Goal: Task Accomplishment & Management: Use online tool/utility

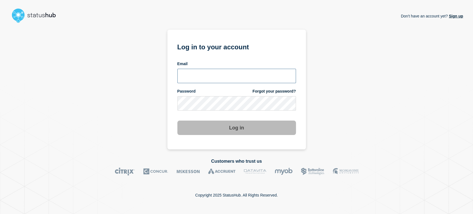
click at [232, 77] on input "email input" at bounding box center [236, 76] width 119 height 14
type input "sean.webb@conexon.us"
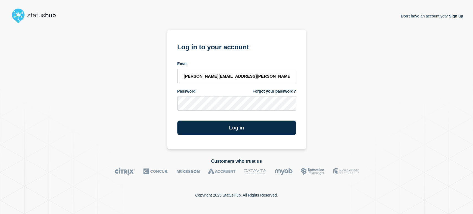
click at [177, 121] on button "Log in" at bounding box center [236, 128] width 119 height 14
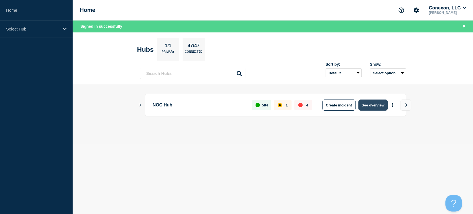
click at [377, 107] on button "See overview" at bounding box center [372, 105] width 29 height 11
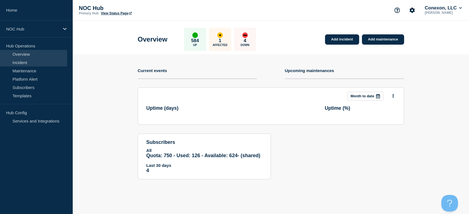
click at [41, 63] on link "Incident" at bounding box center [33, 62] width 67 height 8
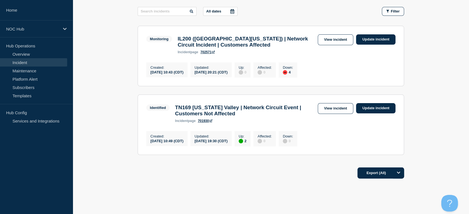
scroll to position [92, 0]
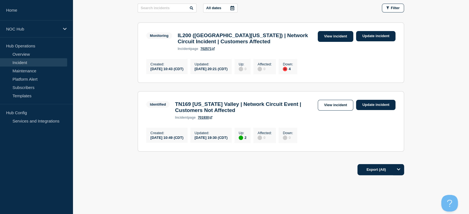
click at [322, 37] on link "View incident" at bounding box center [335, 36] width 36 height 11
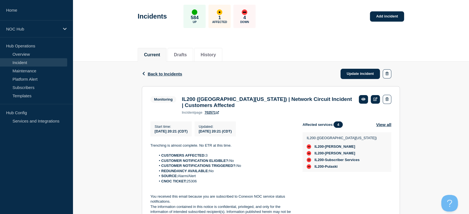
scroll to position [62, 0]
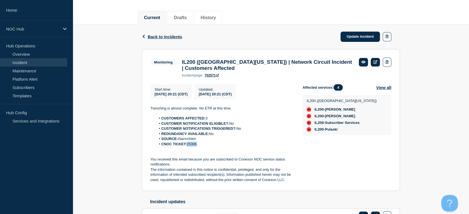
drag, startPoint x: 197, startPoint y: 148, endPoint x: 188, endPoint y: 150, distance: 9.5
click at [188, 147] on li "CNOC TICKET: 25306" at bounding box center [225, 144] width 138 height 5
copy li "25306"
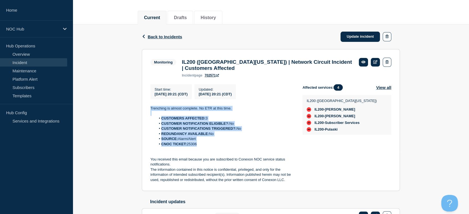
drag, startPoint x: 149, startPoint y: 106, endPoint x: 209, endPoint y: 150, distance: 74.6
click at [209, 150] on section "Monitoring IL200 (Southern Illinois) | Network Circuit Incident | Customers Aff…" at bounding box center [271, 120] width 258 height 142
copy div "Trenching is almost complete. No ETR at this time. CUSTOMERS AFFECTED: 3 CUSTOM…"
click at [357, 34] on link "Update incident" at bounding box center [359, 37] width 39 height 10
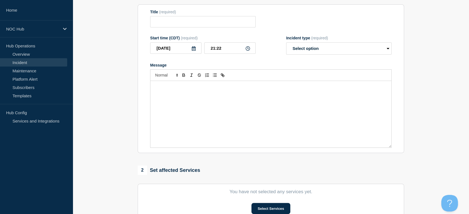
type input "IL200 (Southern Illinois) | Network Circuit Incident | Customers Affected"
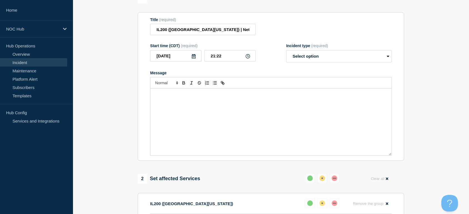
click at [224, 118] on div "Message" at bounding box center [270, 122] width 241 height 67
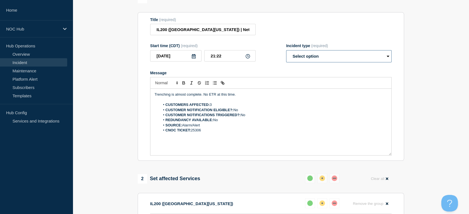
click at [313, 56] on select "Select option Investigating Identified Monitoring Resolved" at bounding box center [338, 56] width 105 height 12
click at [297, 61] on select "Select option Investigating Identified Monitoring Resolved" at bounding box center [338, 56] width 105 height 12
select select "monitoring"
click at [286, 53] on select "Select option Investigating Identified Monitoring Resolved" at bounding box center [338, 56] width 105 height 12
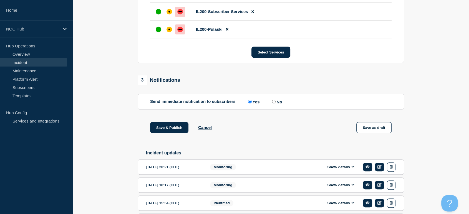
click at [275, 103] on input "No" at bounding box center [274, 102] width 4 height 4
radio input "true"
radio input "false"
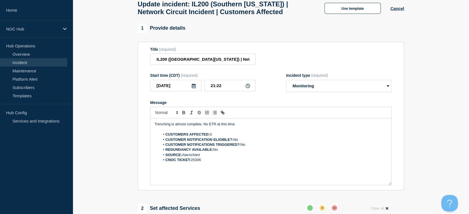
scroll to position [31, 0]
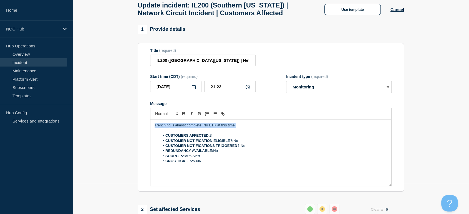
drag, startPoint x: 236, startPoint y: 131, endPoint x: 154, endPoint y: 127, distance: 82.4
click at [154, 127] on div "Trenching is almost complete. No ETR at this time. CUSTOMERS AFFECTED: 3 CUSTOM…" at bounding box center [270, 152] width 241 height 67
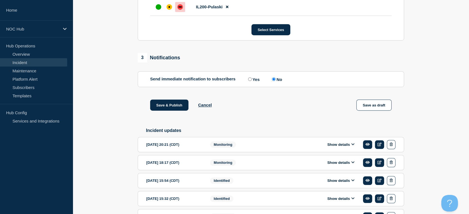
scroll to position [370, 0]
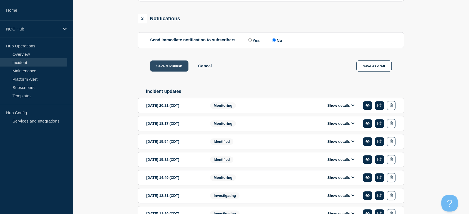
click at [174, 70] on button "Save & Publish" at bounding box center [169, 65] width 38 height 11
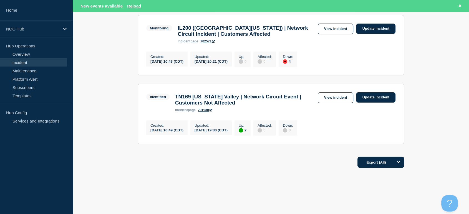
scroll to position [122, 0]
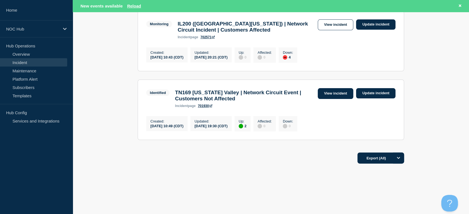
click at [332, 89] on link "View incident" at bounding box center [335, 93] width 36 height 11
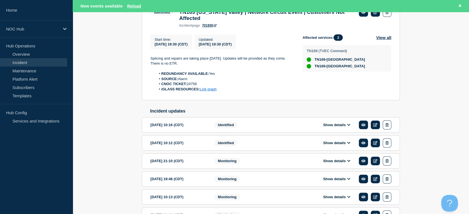
scroll to position [92, 0]
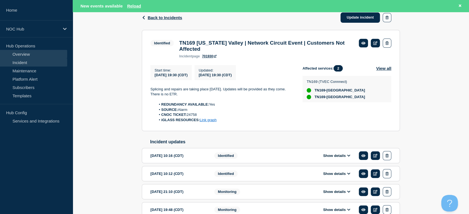
click at [35, 52] on link "Overview" at bounding box center [33, 54] width 67 height 8
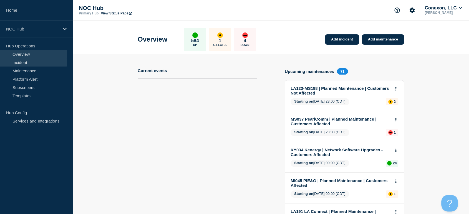
click at [34, 60] on link "Incident" at bounding box center [33, 62] width 67 height 8
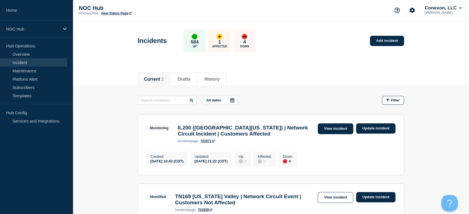
click at [326, 128] on link "View incident" at bounding box center [335, 128] width 36 height 11
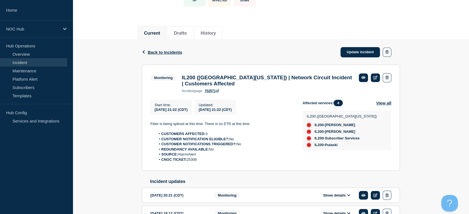
scroll to position [92, 0]
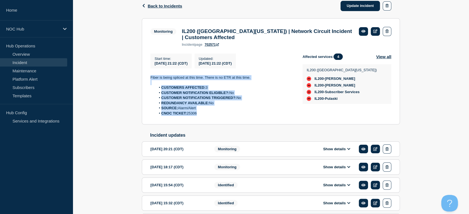
drag, startPoint x: 158, startPoint y: 84, endPoint x: 225, endPoint y: 124, distance: 78.1
click at [225, 124] on section "Monitoring IL200 (Southern Illinois) | Network Circuit Incident | Customers Aff…" at bounding box center [271, 71] width 258 height 106
copy div "Fiber is being spliced at this time. There is no ETR at this time. CUSTOMERS AF…"
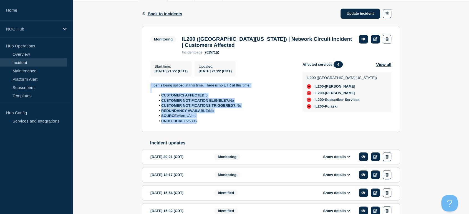
scroll to position [31, 0]
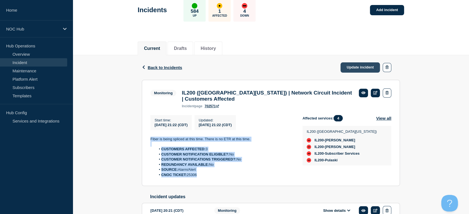
click at [355, 64] on link "Update incident" at bounding box center [359, 67] width 39 height 10
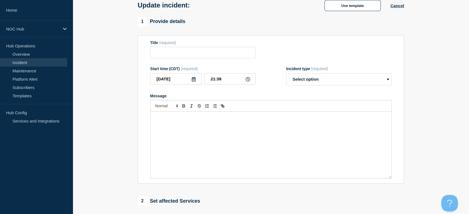
type input "IL200 (Southern Illinois) | Network Circuit Incident | Customers Affected"
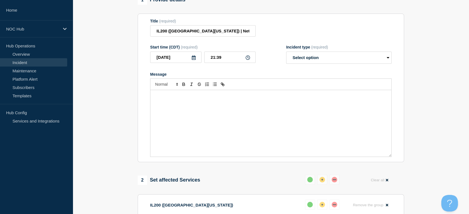
scroll to position [92, 0]
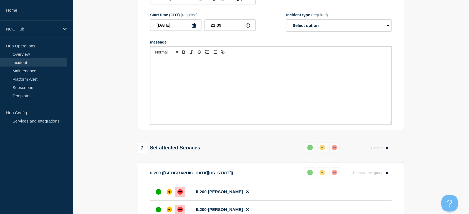
click at [248, 87] on div "Message" at bounding box center [270, 91] width 241 height 67
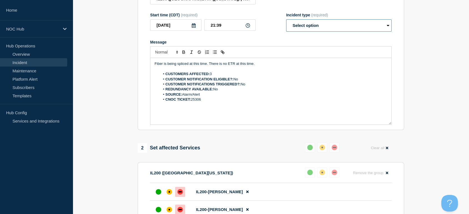
drag, startPoint x: 318, startPoint y: 26, endPoint x: 318, endPoint y: 33, distance: 6.7
click at [318, 26] on select "Select option Investigating Identified Monitoring Resolved" at bounding box center [338, 25] width 105 height 12
select select "monitoring"
click at [286, 22] on select "Select option Investigating Identified Monitoring Resolved" at bounding box center [338, 25] width 105 height 12
drag, startPoint x: 257, startPoint y: 67, endPoint x: 148, endPoint y: 58, distance: 109.3
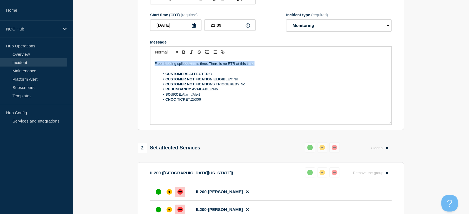
click at [148, 58] on section "Title (required) IL200 (Southern Illinois) | Network Circuit Incident | Custome…" at bounding box center [271, 55] width 266 height 149
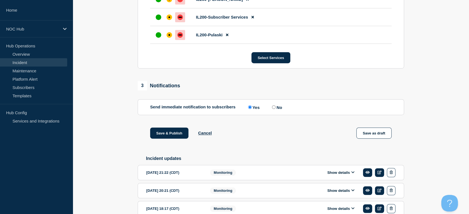
scroll to position [370, 0]
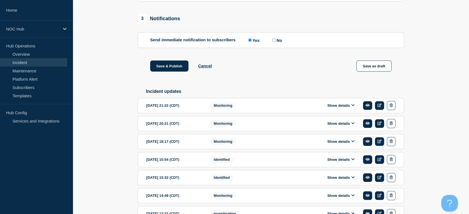
click at [274, 42] on input "No" at bounding box center [274, 40] width 4 height 4
radio input "true"
radio input "false"
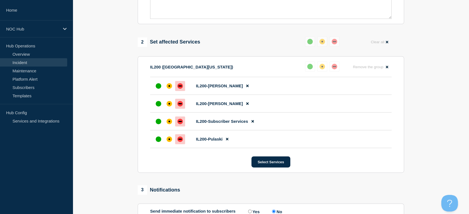
scroll to position [277, 0]
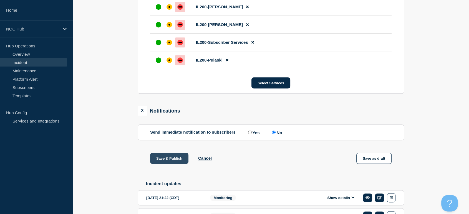
click at [169, 158] on button "Save & Publish" at bounding box center [169, 158] width 38 height 11
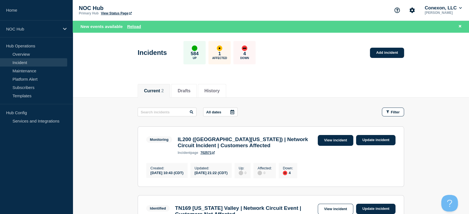
click at [323, 141] on link "View incident" at bounding box center [335, 140] width 36 height 11
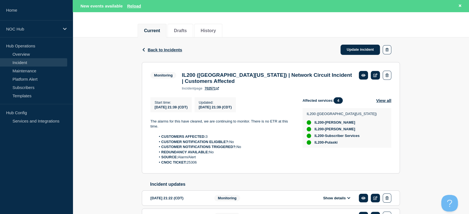
scroll to position [62, 0]
